Goal: Contribute content: Add original content to the website for others to see

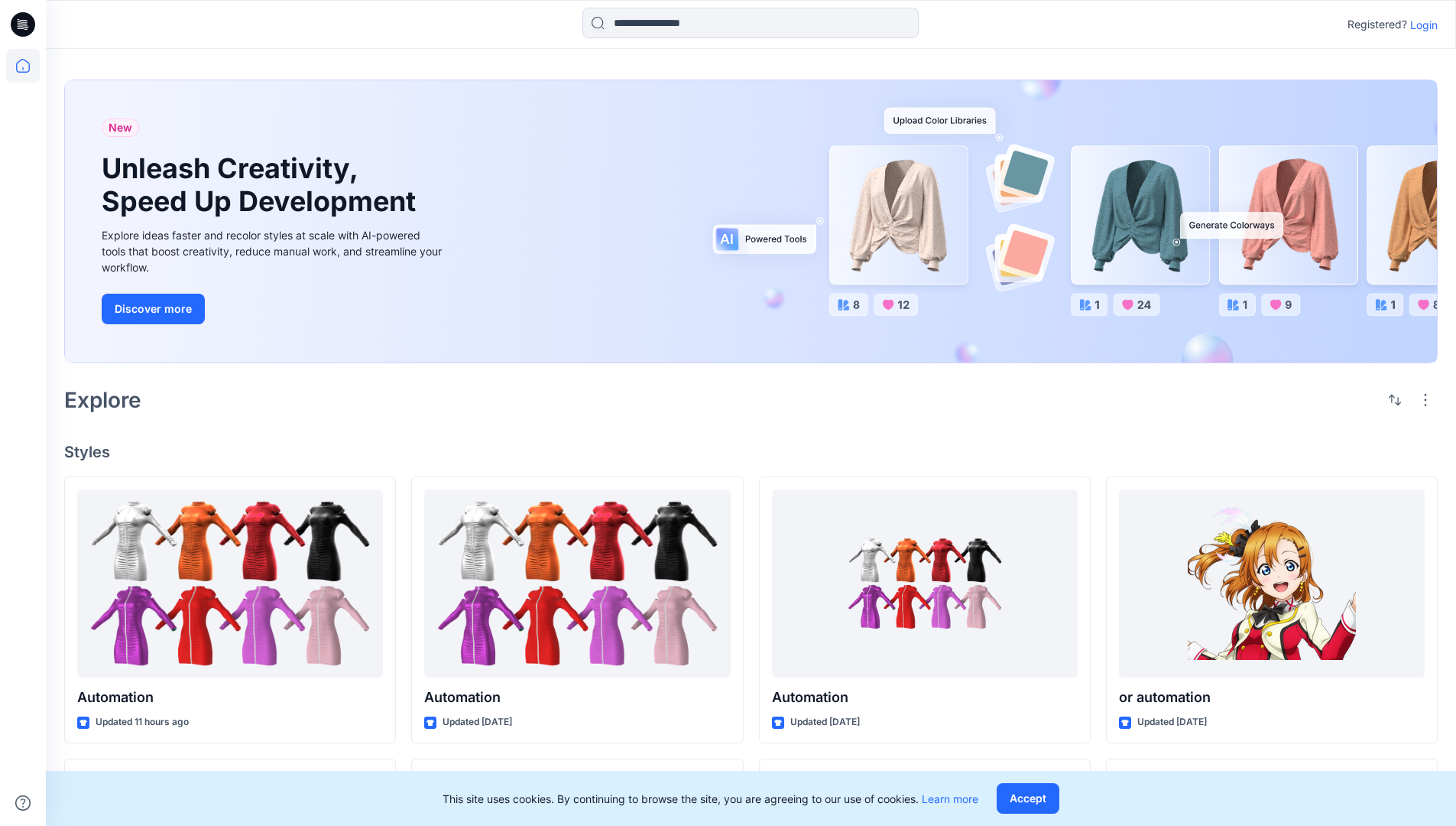
click at [1419, 24] on p "Login" at bounding box center [1423, 24] width 27 height 16
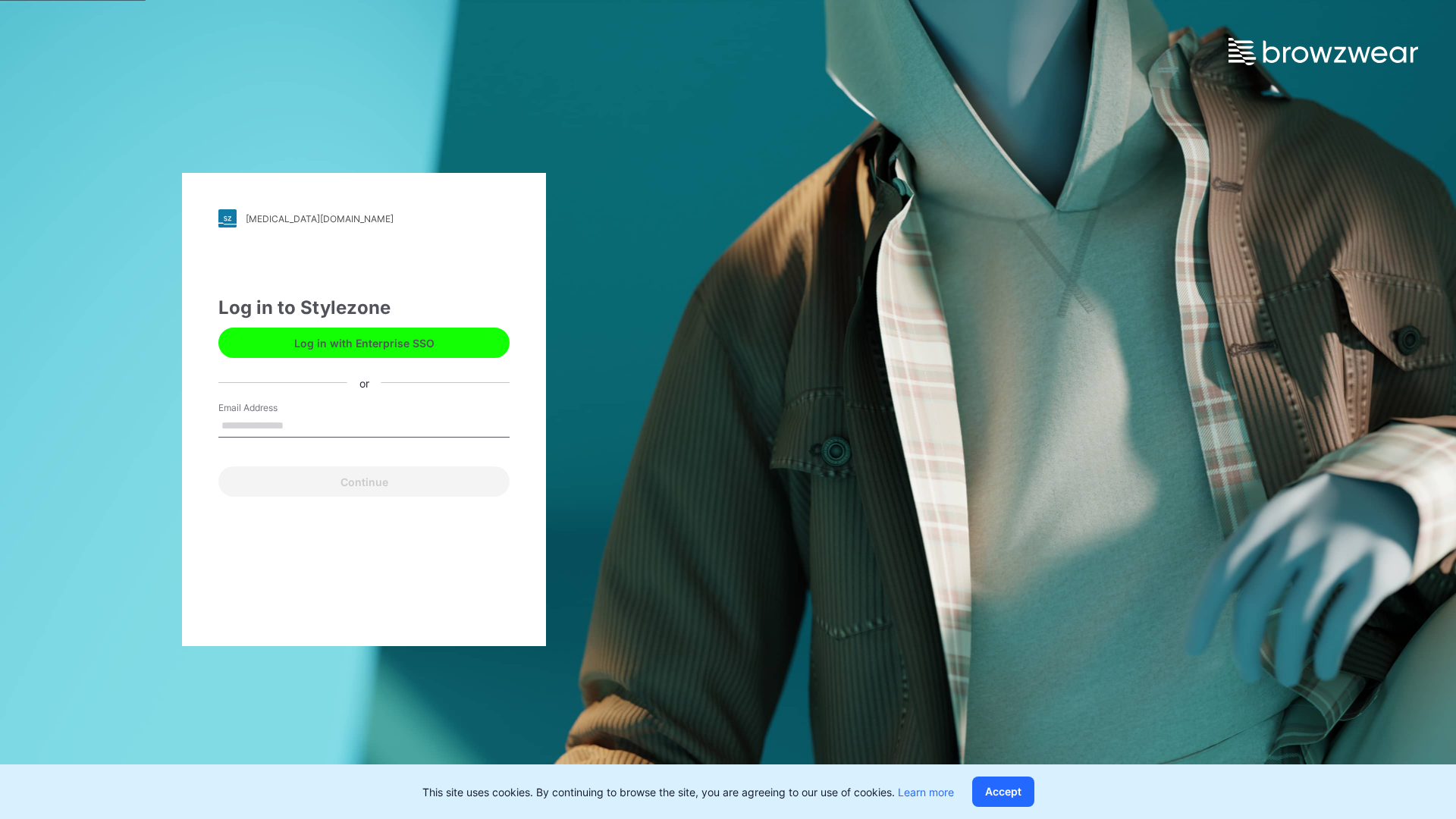
click at [299, 425] on input "Email Address" at bounding box center [364, 426] width 291 height 22
type input "*"
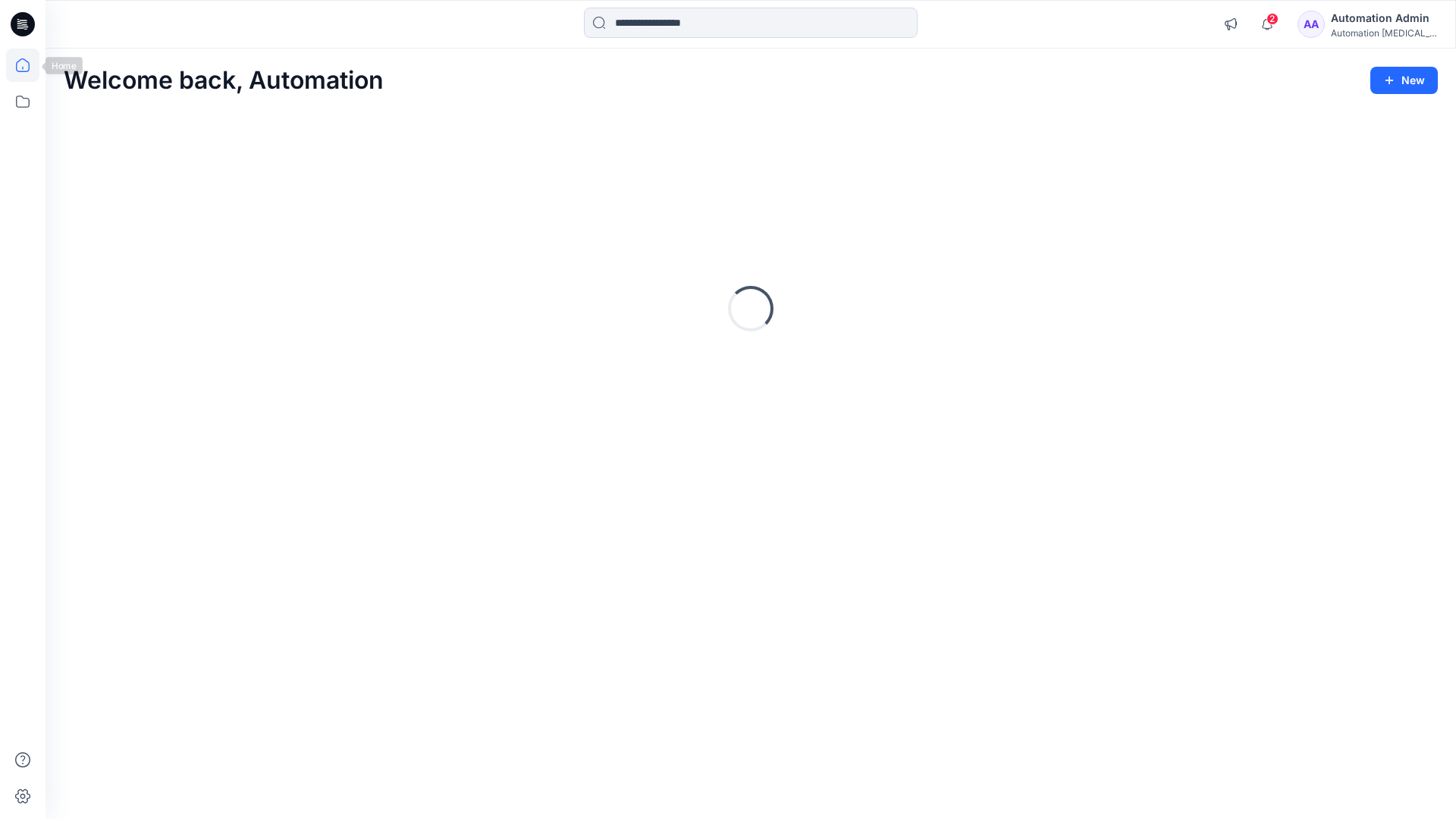
click at [29, 65] on icon at bounding box center [22, 65] width 14 height 14
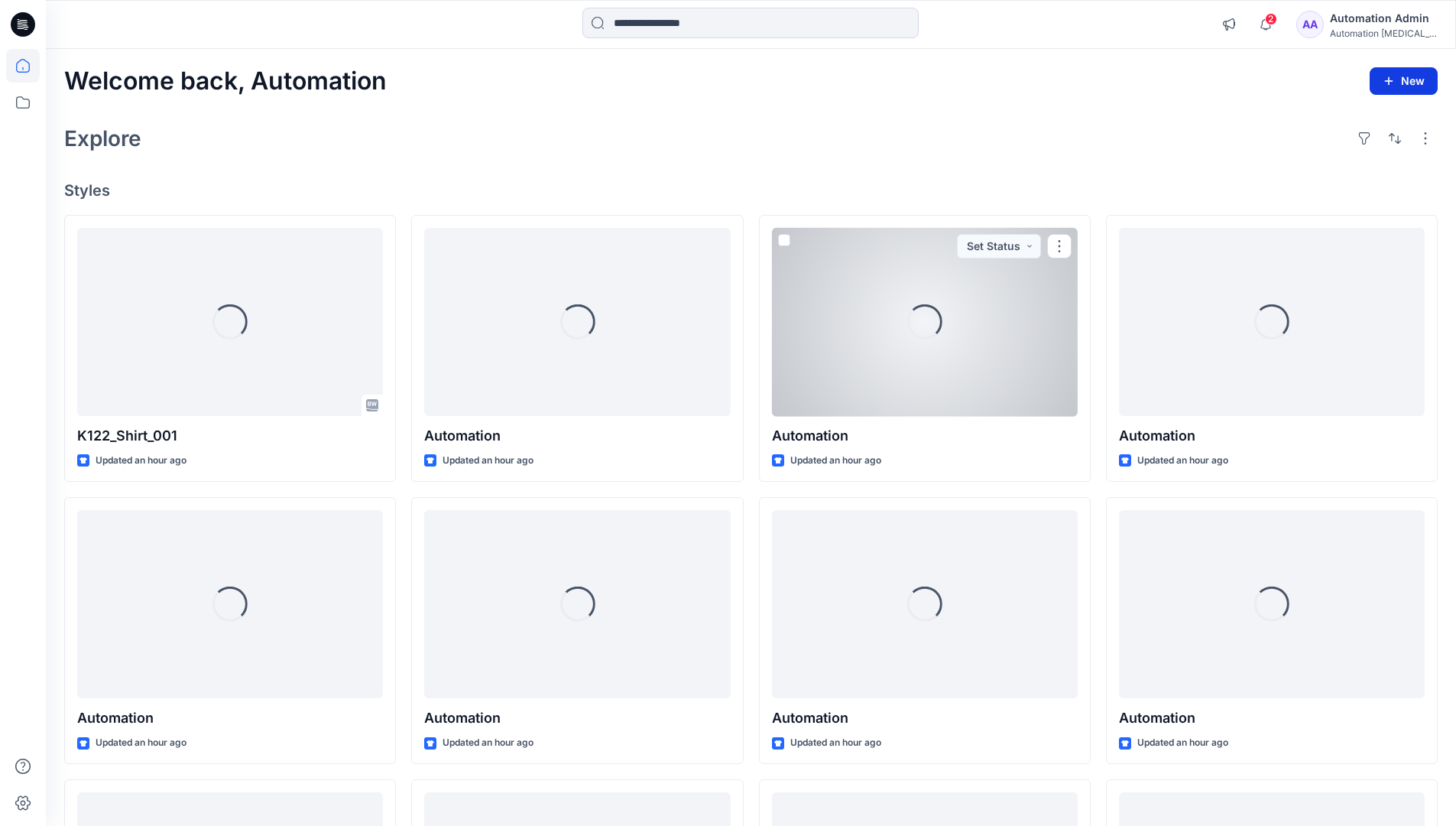
click at [1405, 83] on button "New" at bounding box center [1403, 81] width 68 height 27
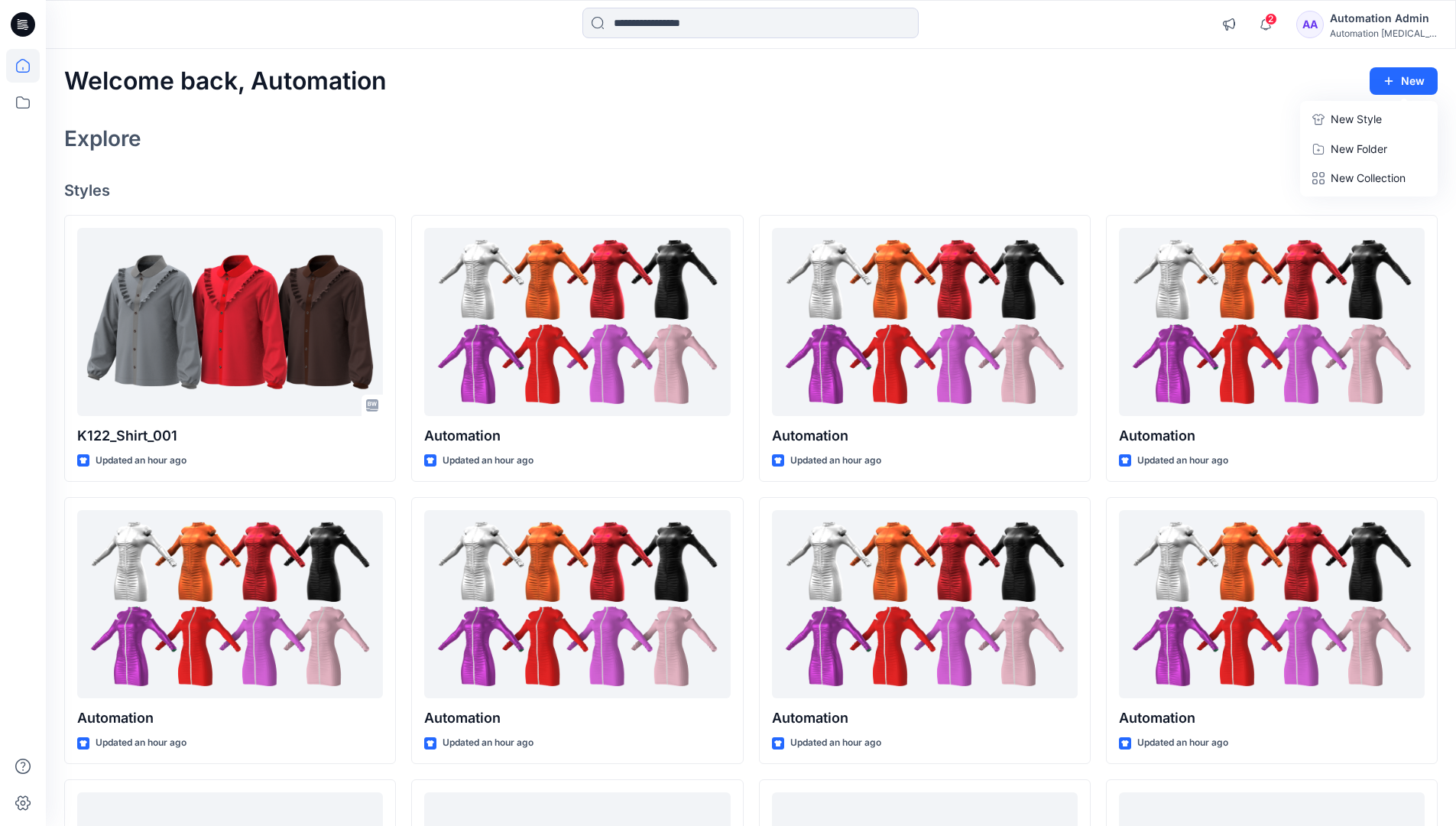
click at [1373, 114] on p "New Style" at bounding box center [1355, 119] width 52 height 19
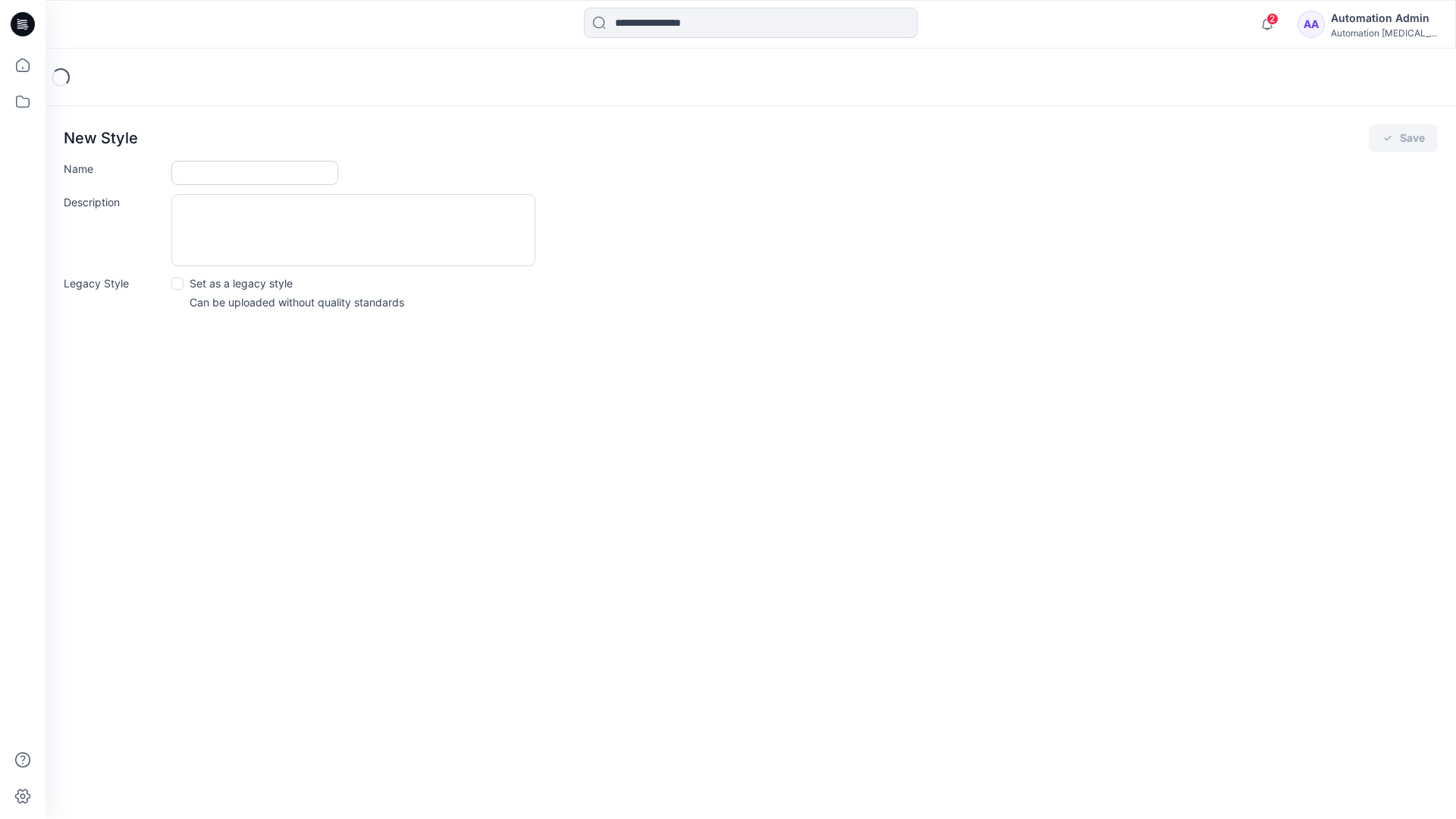
click at [204, 171] on input "Name" at bounding box center [254, 172] width 167 height 24
type input "**********"
click at [1408, 140] on button "Save" at bounding box center [1403, 137] width 69 height 27
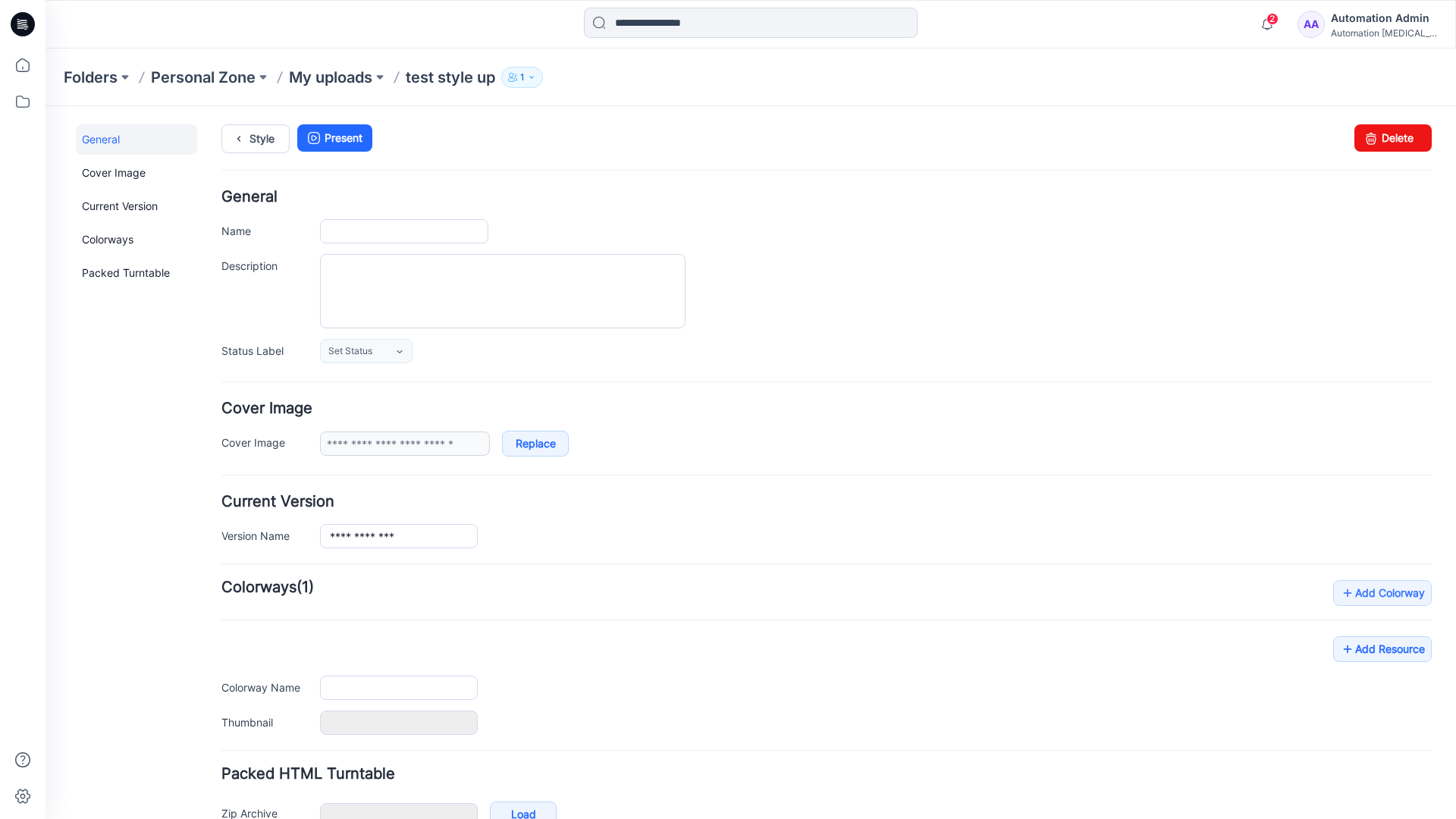
type input "**********"
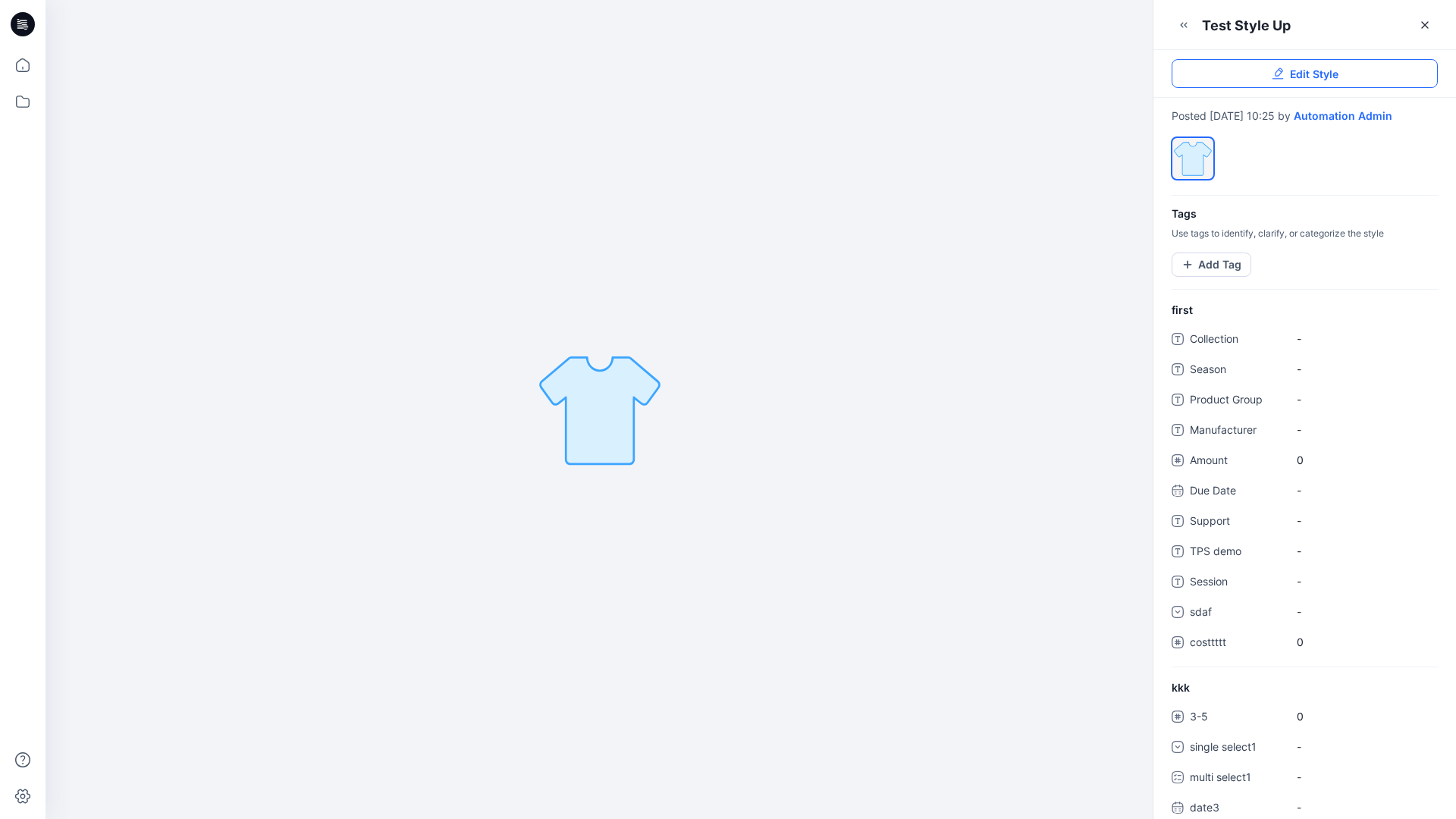
click at [1316, 76] on span "Edit Style" at bounding box center [1314, 74] width 48 height 16
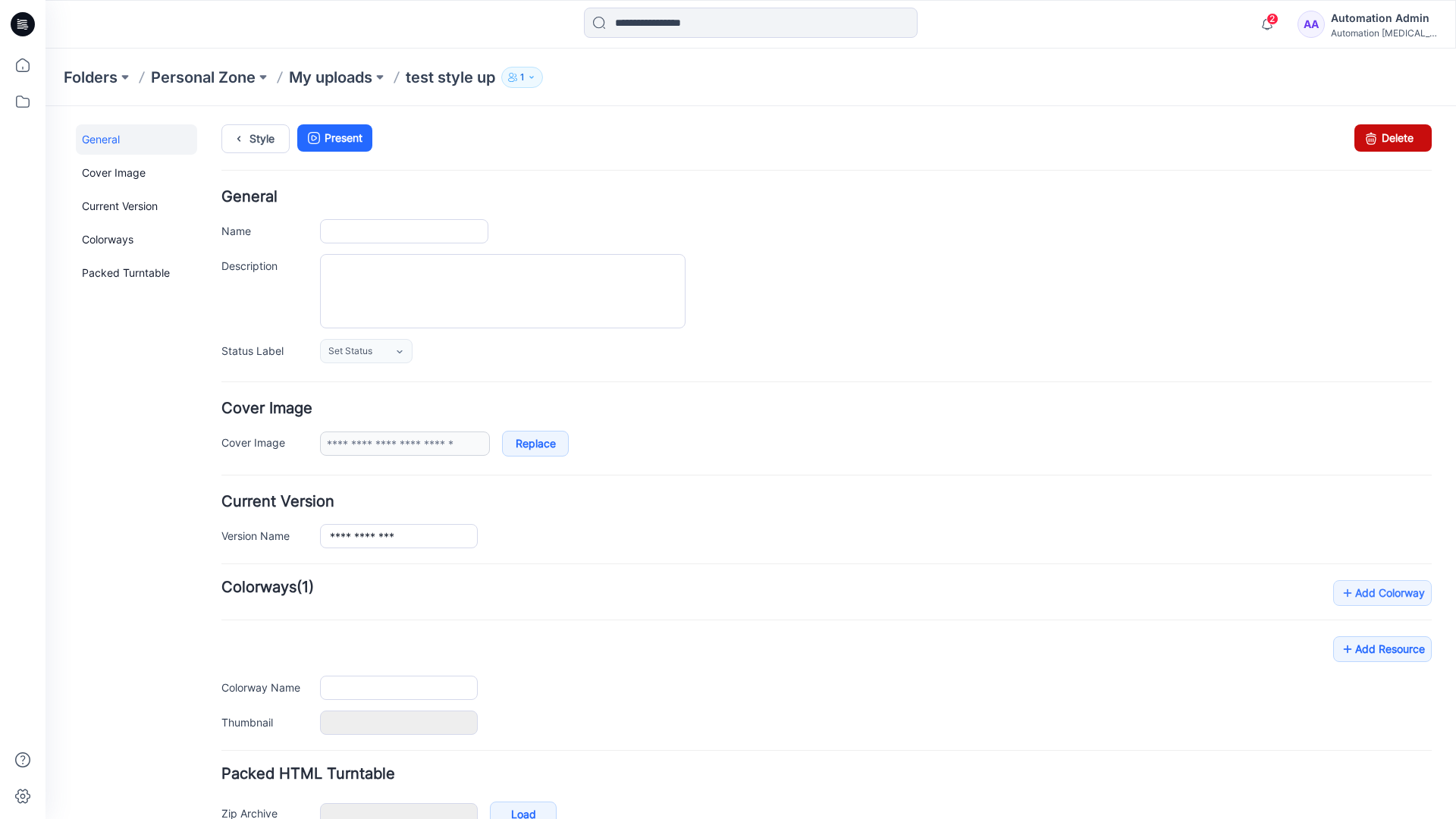
click at [1385, 137] on link "Delete" at bounding box center [1393, 137] width 77 height 27
type input "**********"
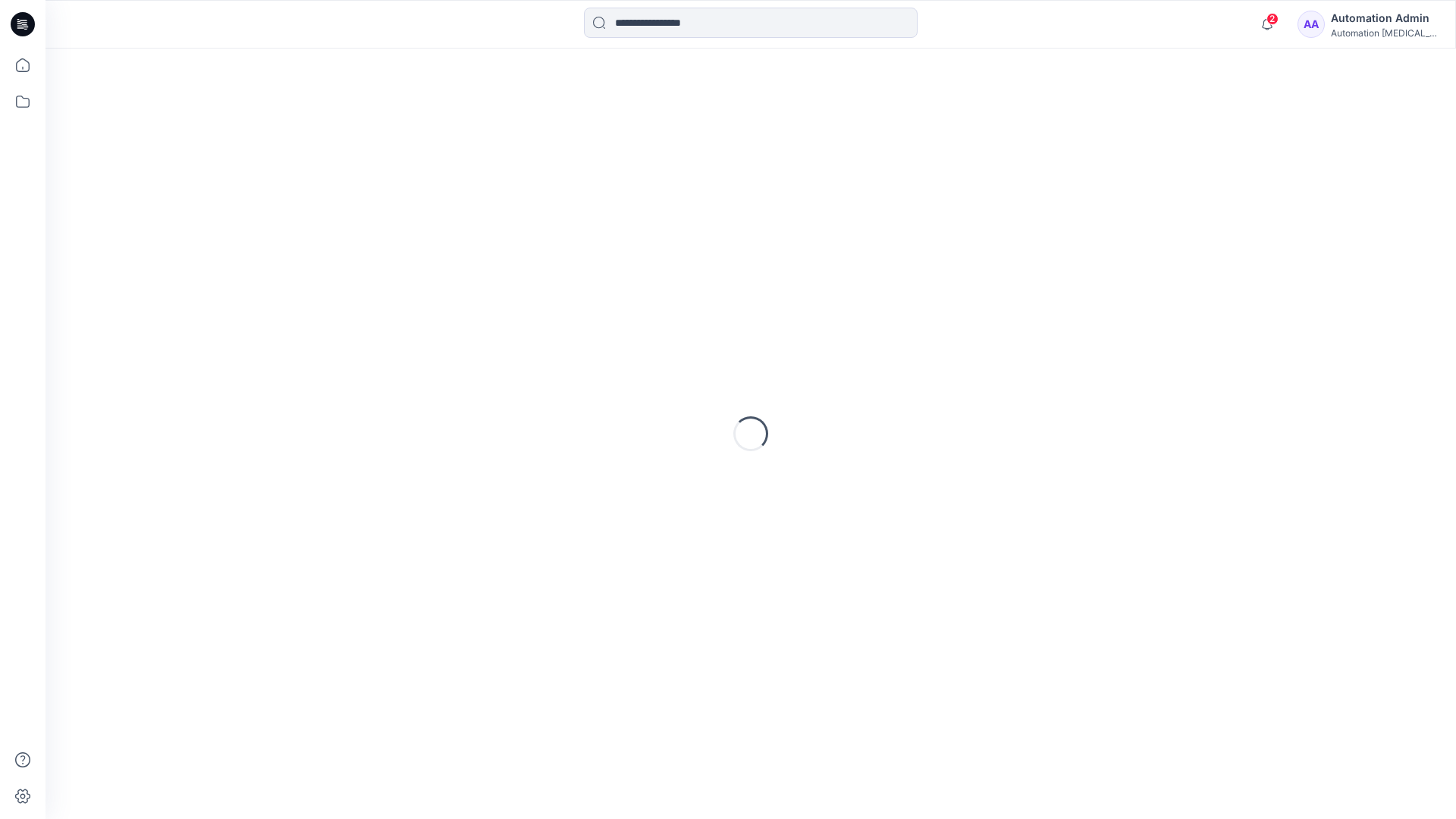
click at [1380, 19] on div "Automation Admin" at bounding box center [1384, 19] width 106 height 19
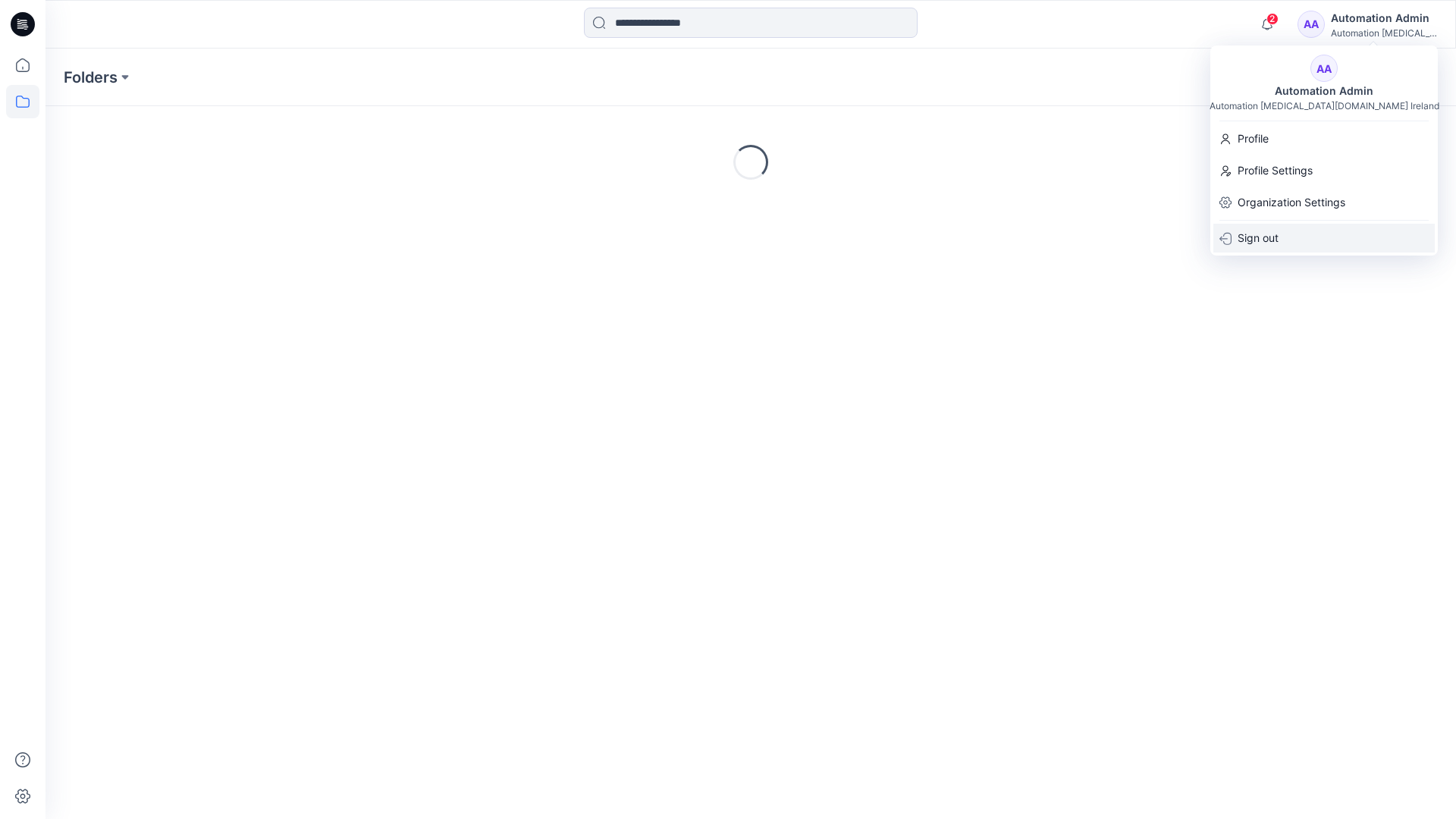
click at [1277, 241] on p "Sign out" at bounding box center [1258, 238] width 41 height 29
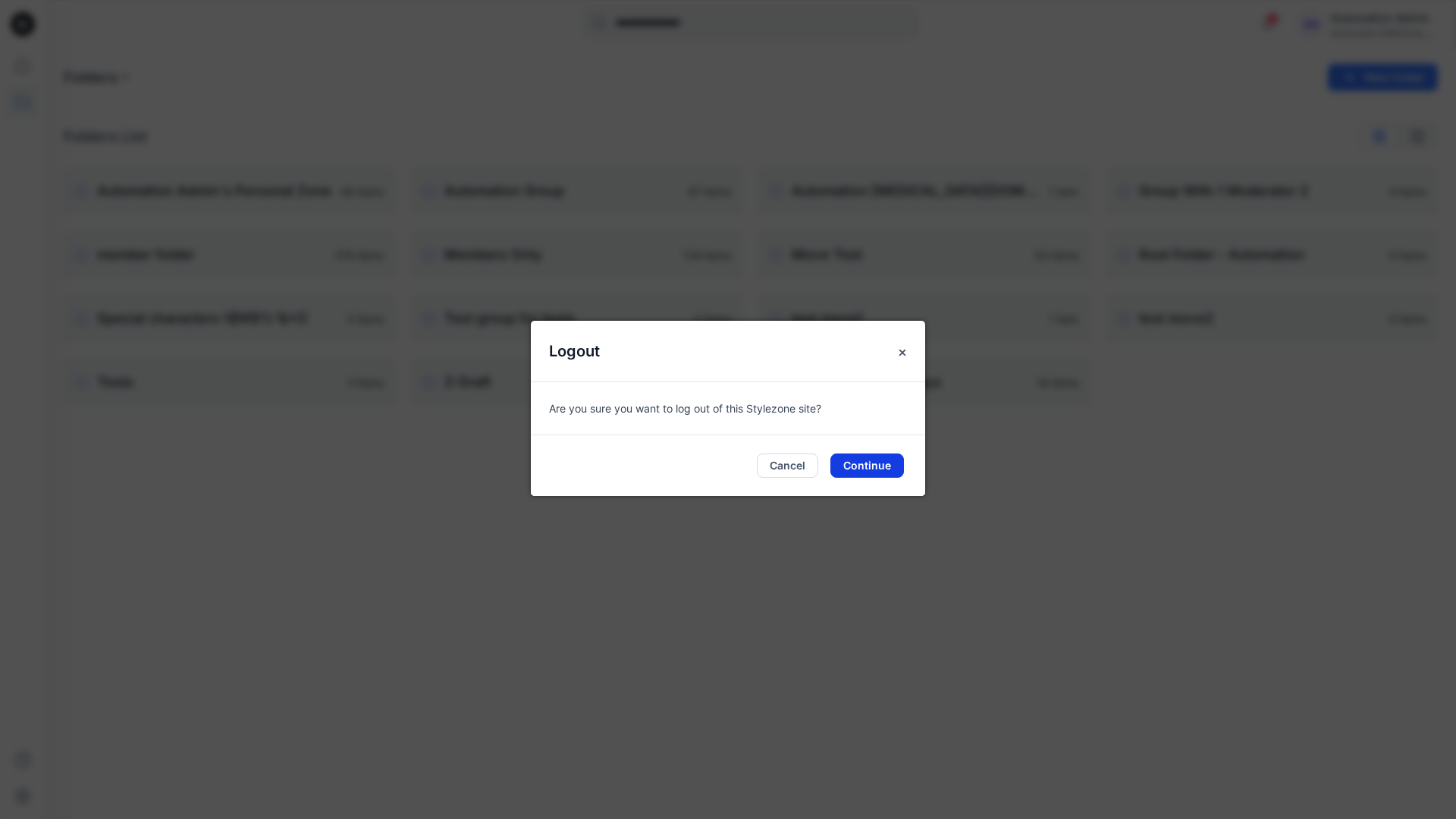
click at [868, 463] on button "Continue" at bounding box center [867, 465] width 74 height 24
